Goal: Transaction & Acquisition: Purchase product/service

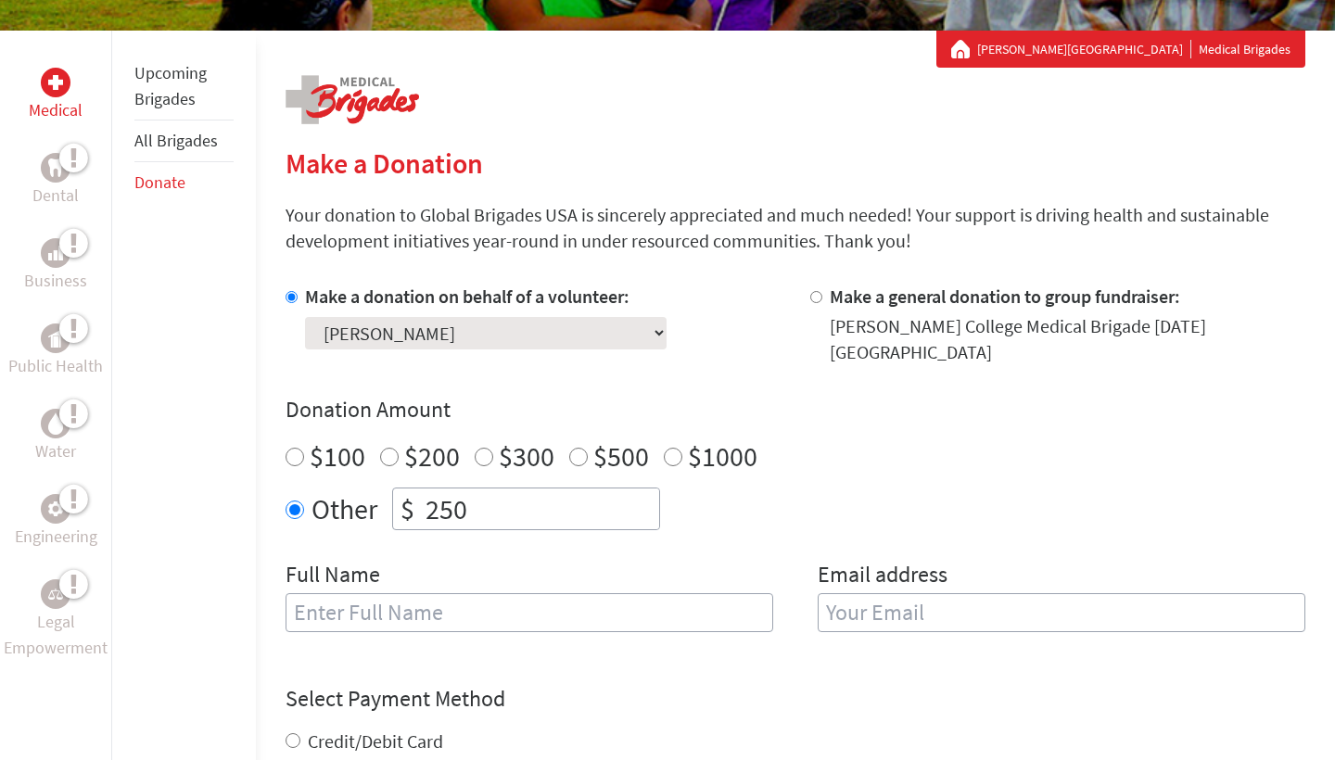
scroll to position [324, 0]
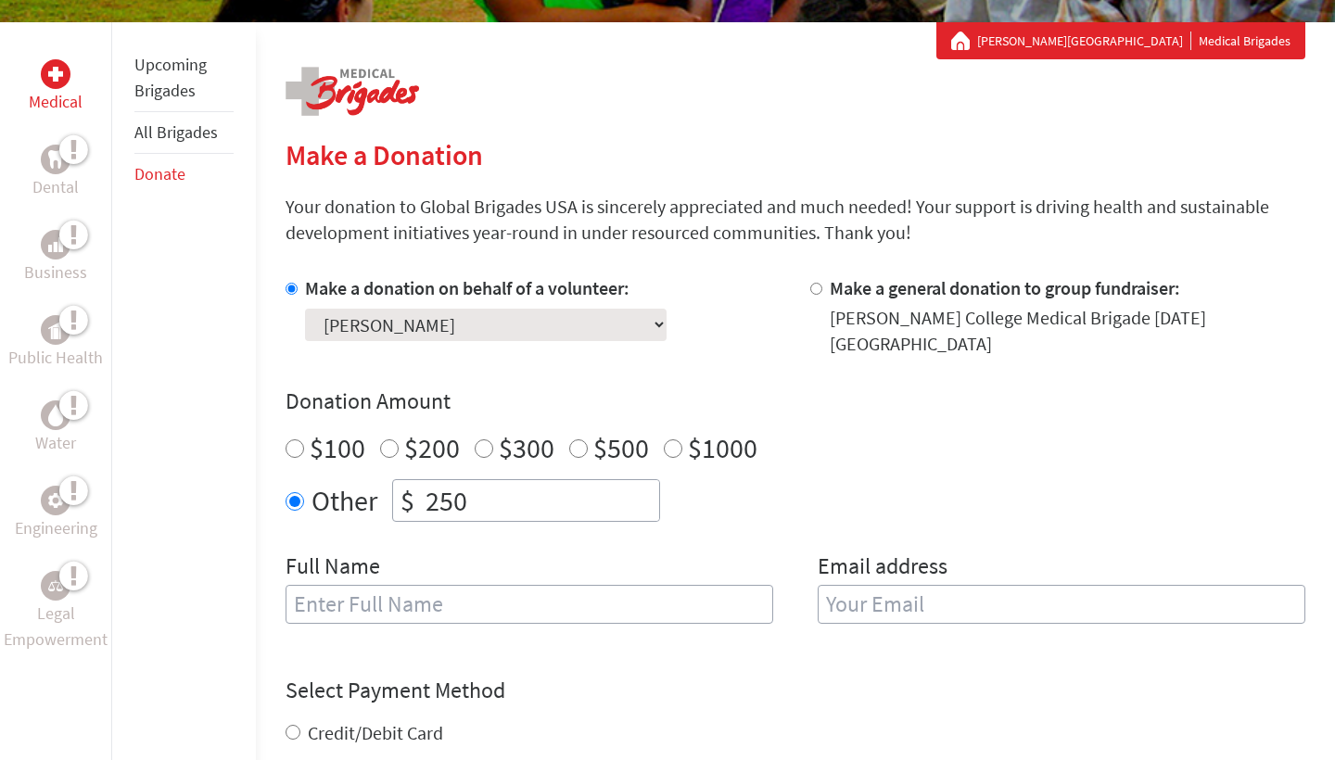
click at [463, 482] on input "250" at bounding box center [540, 500] width 237 height 41
type input "25"
click at [461, 529] on div "Make a donation on behalf of a volunteer: Select a volunteer... Addy Martinez D…" at bounding box center [796, 460] width 1020 height 371
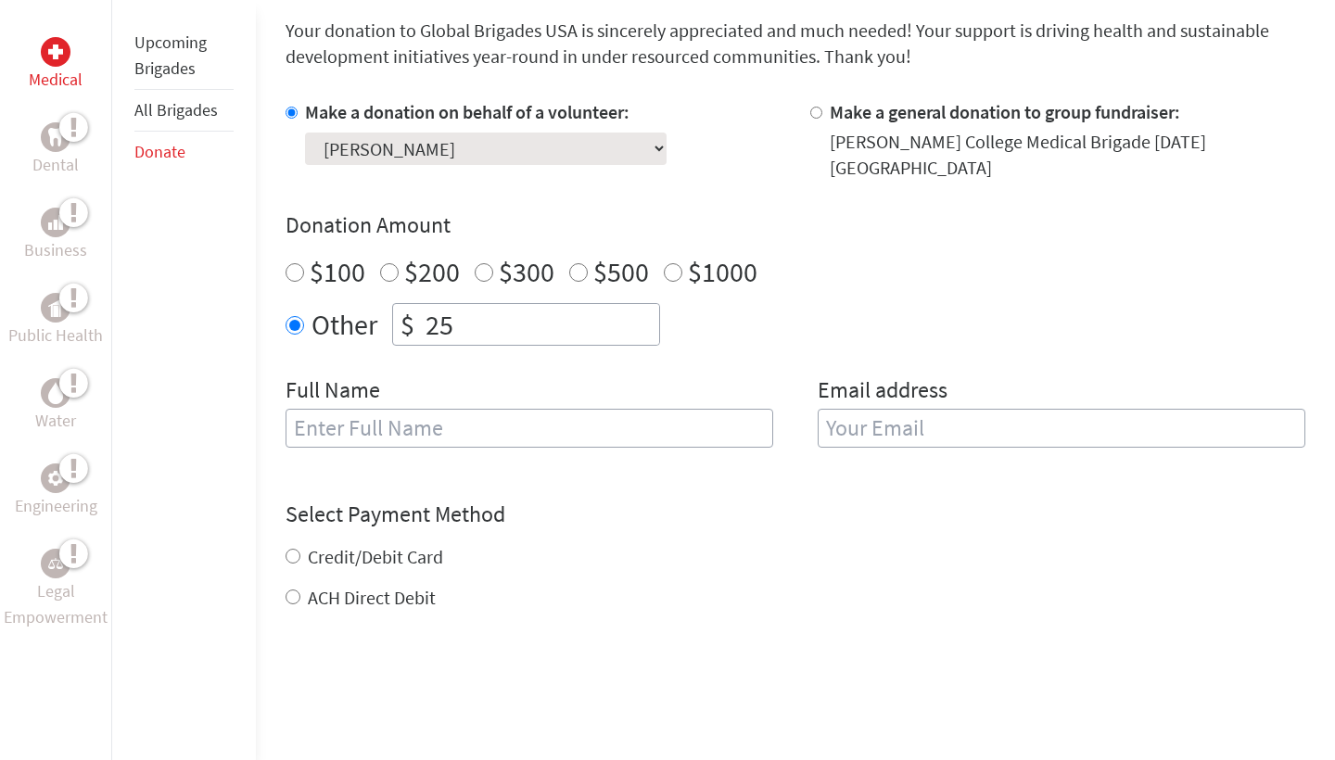
scroll to position [504, 0]
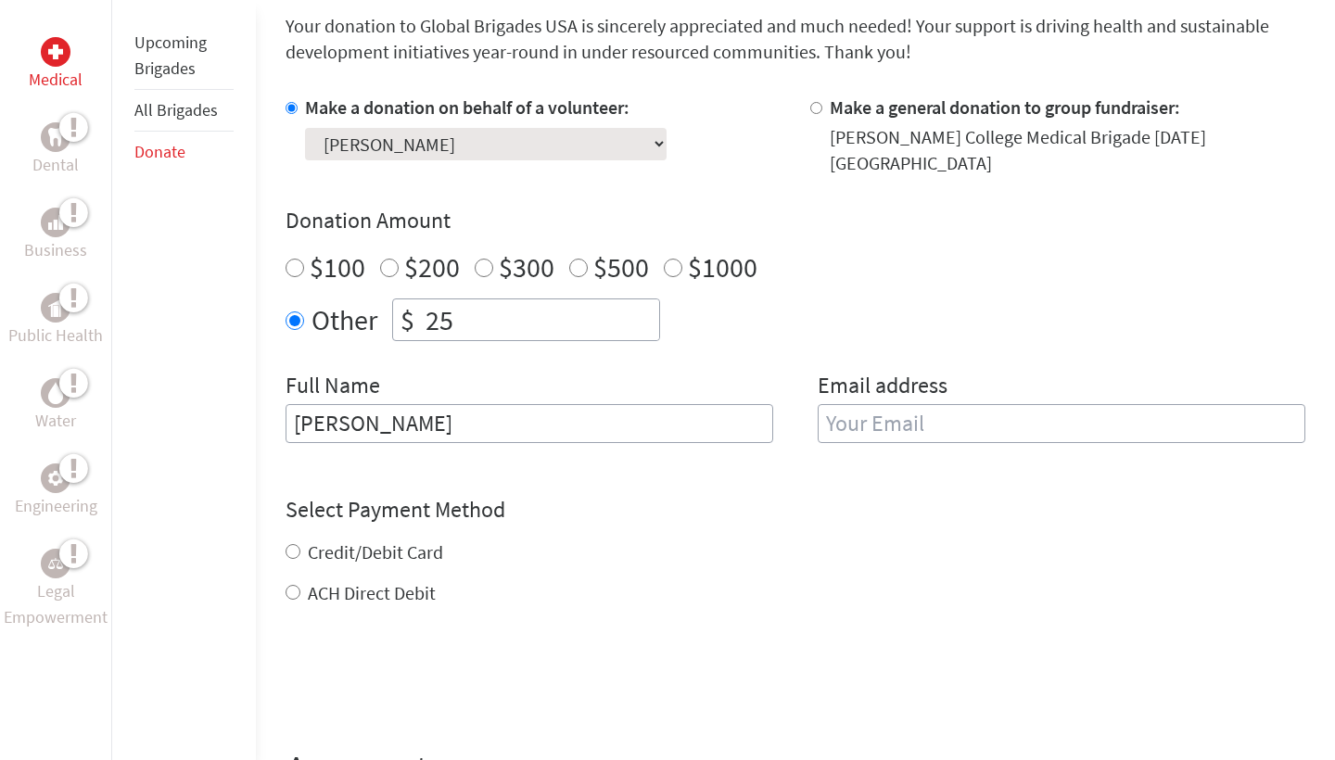
type input "[PERSON_NAME]"
click at [908, 495] on h4 "Select Payment Method" at bounding box center [796, 510] width 1020 height 30
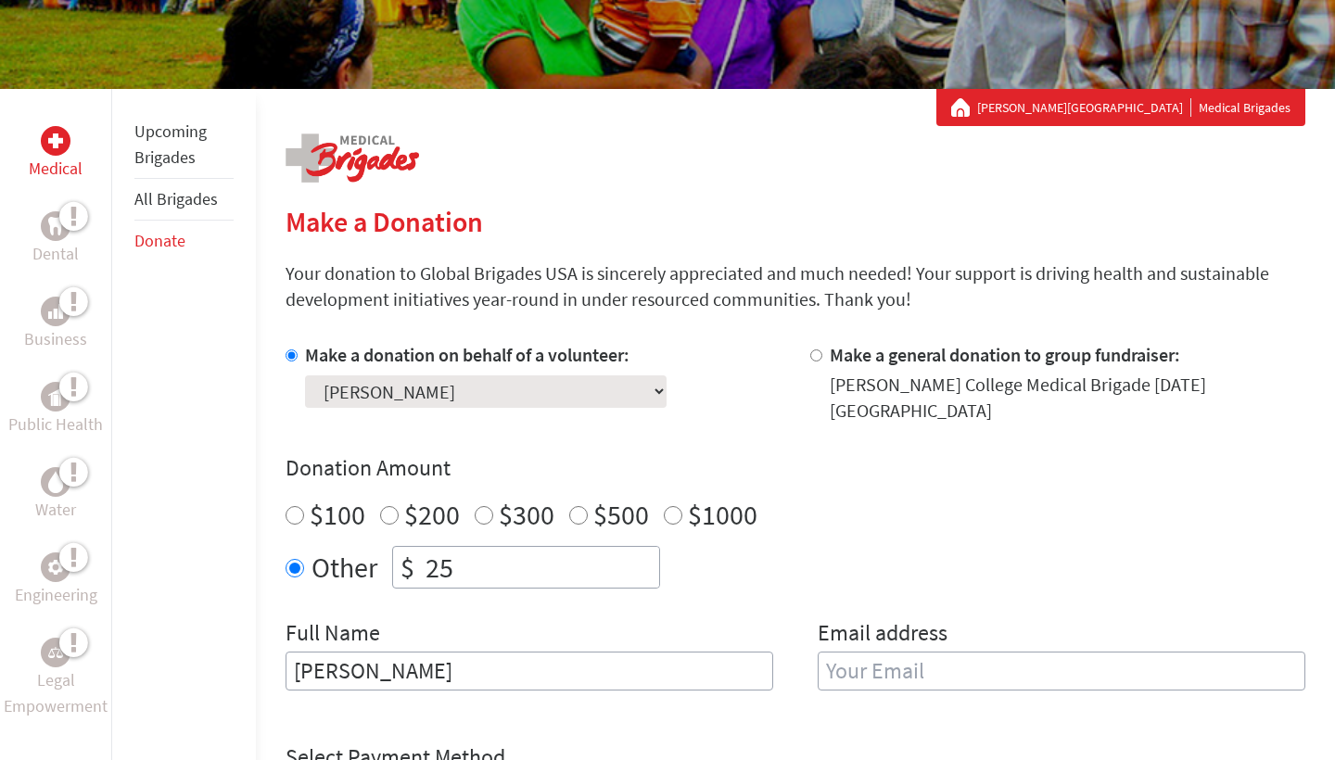
scroll to position [253, 0]
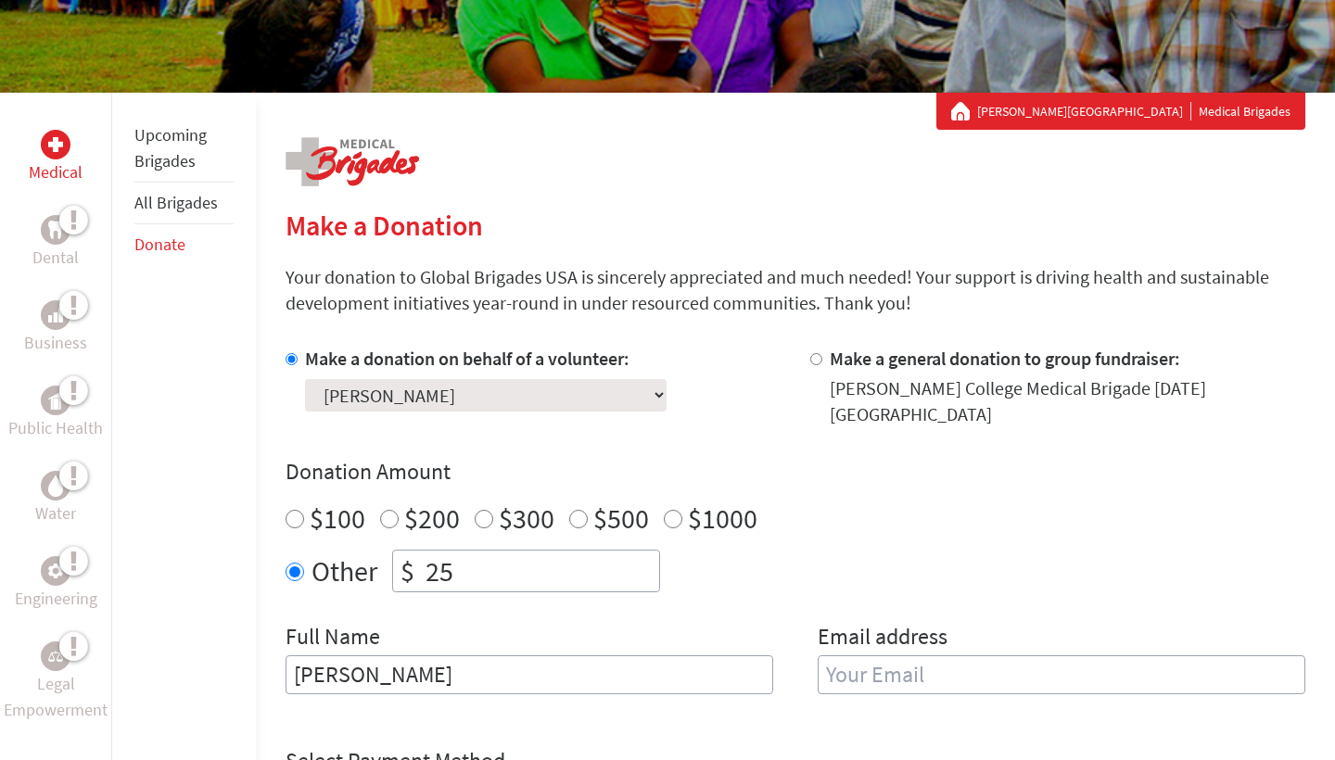
click at [190, 203] on link "All Brigades" at bounding box center [175, 202] width 83 height 21
